Goal: Find specific page/section: Find specific page/section

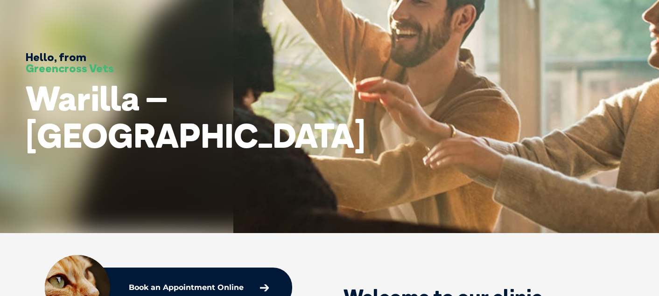
scroll to position [93, 0]
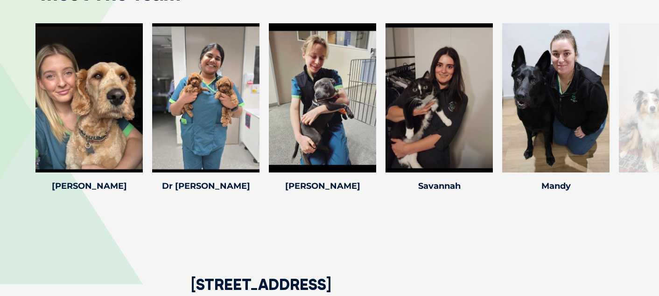
scroll to position [1213, 0]
click at [642, 133] on div at bounding box center [672, 97] width 107 height 149
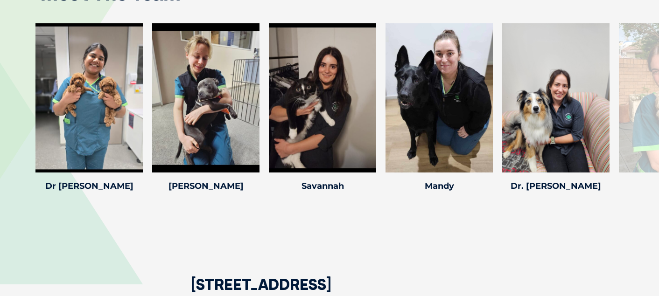
drag, startPoint x: 634, startPoint y: 132, endPoint x: -3, endPoint y: 94, distance: 638.0
click at [0, 94] on html "Greencross Vets Search for: Search Find Your Local Greencross Vet WebVet Book O…" at bounding box center [329, 65] width 659 height 2556
